Goal: Information Seeking & Learning: Learn about a topic

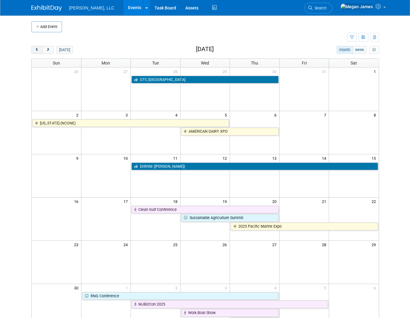
click at [31, 49] on button "prev" at bounding box center [36, 50] width 11 height 8
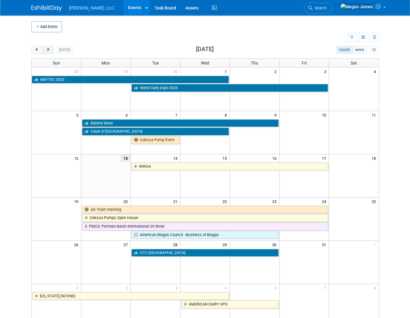
click at [46, 51] on span "next" at bounding box center [48, 50] width 5 height 4
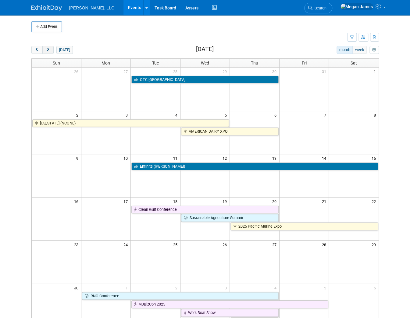
click at [46, 51] on span "next" at bounding box center [48, 50] width 5 height 4
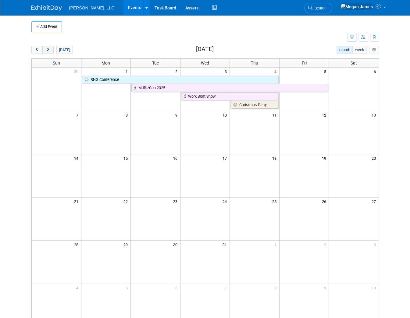
click at [46, 50] on span "next" at bounding box center [48, 50] width 5 height 4
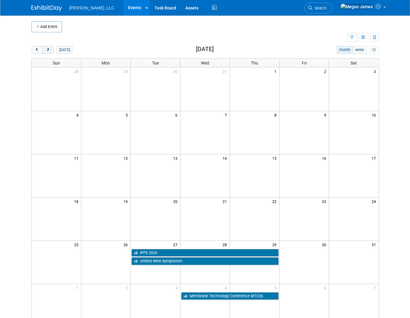
click at [46, 50] on span "next" at bounding box center [48, 50] width 5 height 4
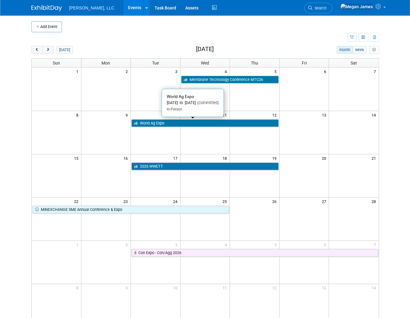
click at [165, 124] on link "World Ag Expo" at bounding box center [204, 123] width 147 height 8
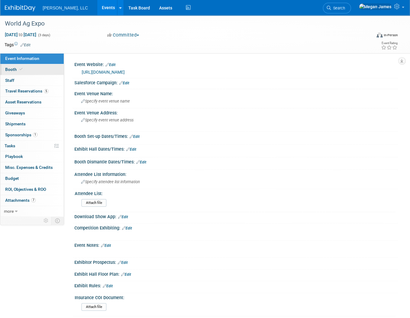
click at [50, 67] on link "Booth" at bounding box center [31, 69] width 63 height 11
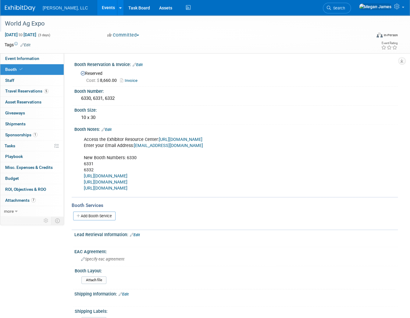
drag, startPoint x: 51, startPoint y: 24, endPoint x: 6, endPoint y: 23, distance: 44.2
click at [6, 23] on div "World Ag Expo" at bounding box center [183, 23] width 361 height 11
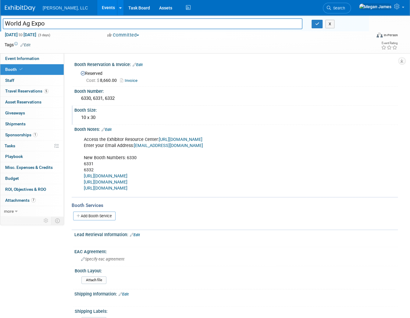
drag, startPoint x: 180, startPoint y: 117, endPoint x: 159, endPoint y: 102, distance: 25.1
click at [180, 117] on div "10 x 30" at bounding box center [236, 117] width 314 height 9
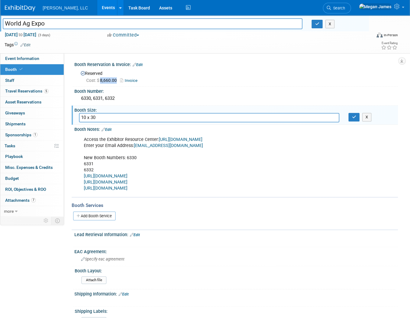
drag, startPoint x: 101, startPoint y: 80, endPoint x: 116, endPoint y: 81, distance: 15.9
click at [116, 81] on span "Cost: $ 8,660.00" at bounding box center [102, 80] width 33 height 5
copy span "8,660.00"
click at [126, 79] on link "Invoice" at bounding box center [130, 80] width 20 height 5
click at [97, 8] on link "Events" at bounding box center [108, 7] width 22 height 15
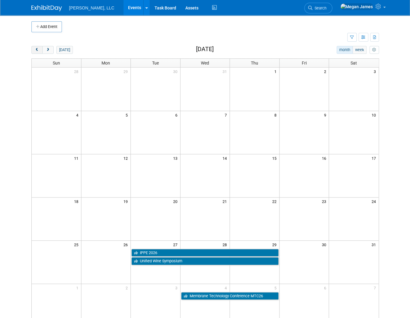
click at [35, 51] on span "prev" at bounding box center [37, 50] width 5 height 4
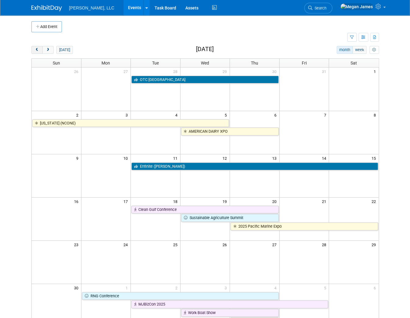
click at [35, 51] on span "prev" at bounding box center [37, 50] width 5 height 4
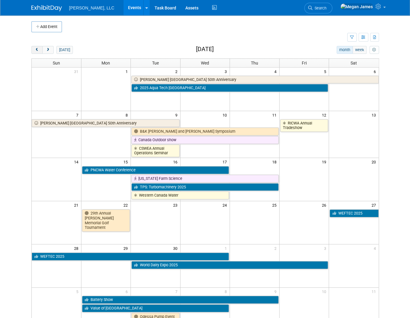
click at [35, 51] on span "prev" at bounding box center [37, 50] width 5 height 4
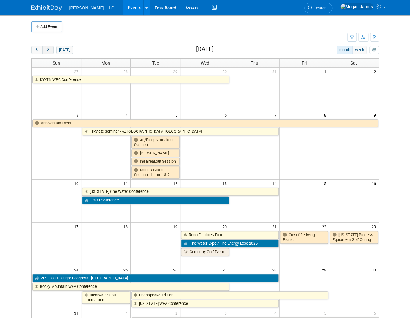
click at [42, 48] on button "next" at bounding box center [47, 50] width 11 height 8
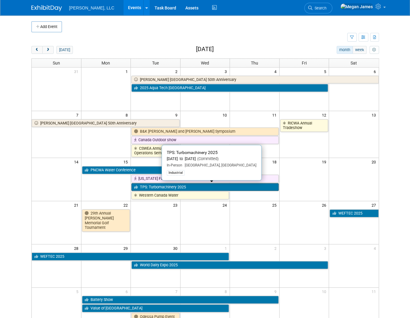
click at [165, 186] on link "TPS: Turbomachinery 2025" at bounding box center [204, 187] width 147 height 8
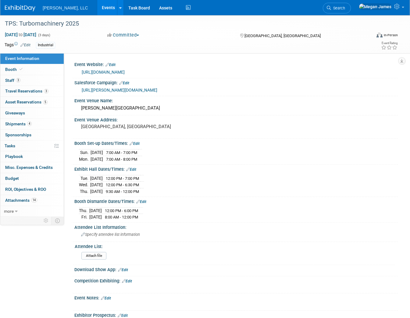
select select "Industrial"
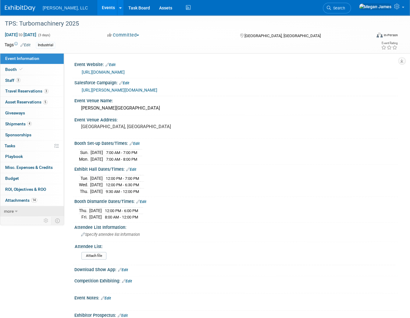
click at [39, 210] on link "more" at bounding box center [31, 211] width 63 height 11
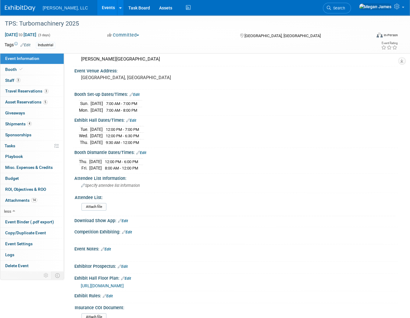
scroll to position [111, 0]
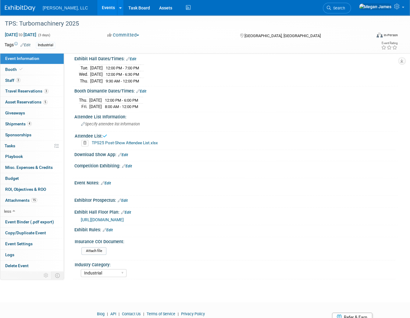
click at [97, 9] on link "Events" at bounding box center [108, 7] width 22 height 15
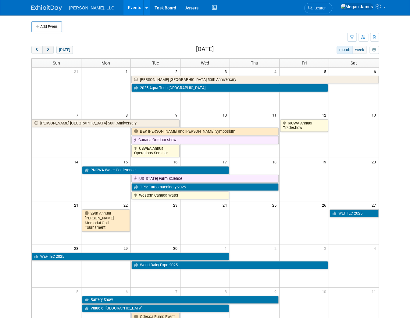
click at [46, 49] on span "next" at bounding box center [48, 50] width 5 height 4
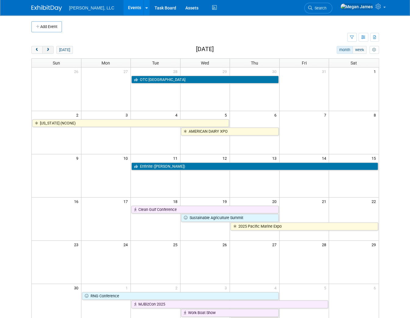
click at [46, 49] on span "next" at bounding box center [48, 50] width 5 height 4
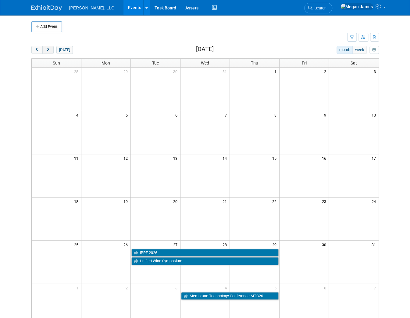
click at [46, 49] on span "next" at bounding box center [48, 50] width 5 height 4
